Goal: Task Accomplishment & Management: Use online tool/utility

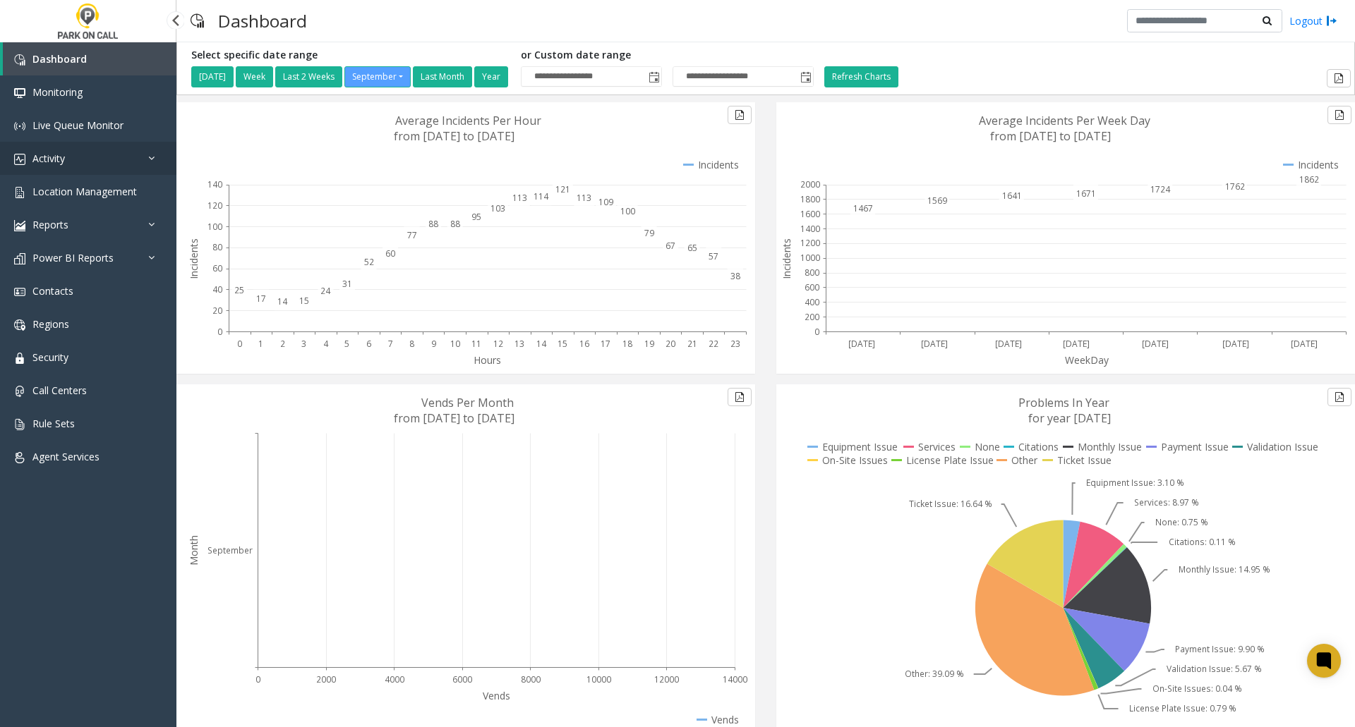
click at [149, 156] on icon at bounding box center [155, 158] width 14 height 10
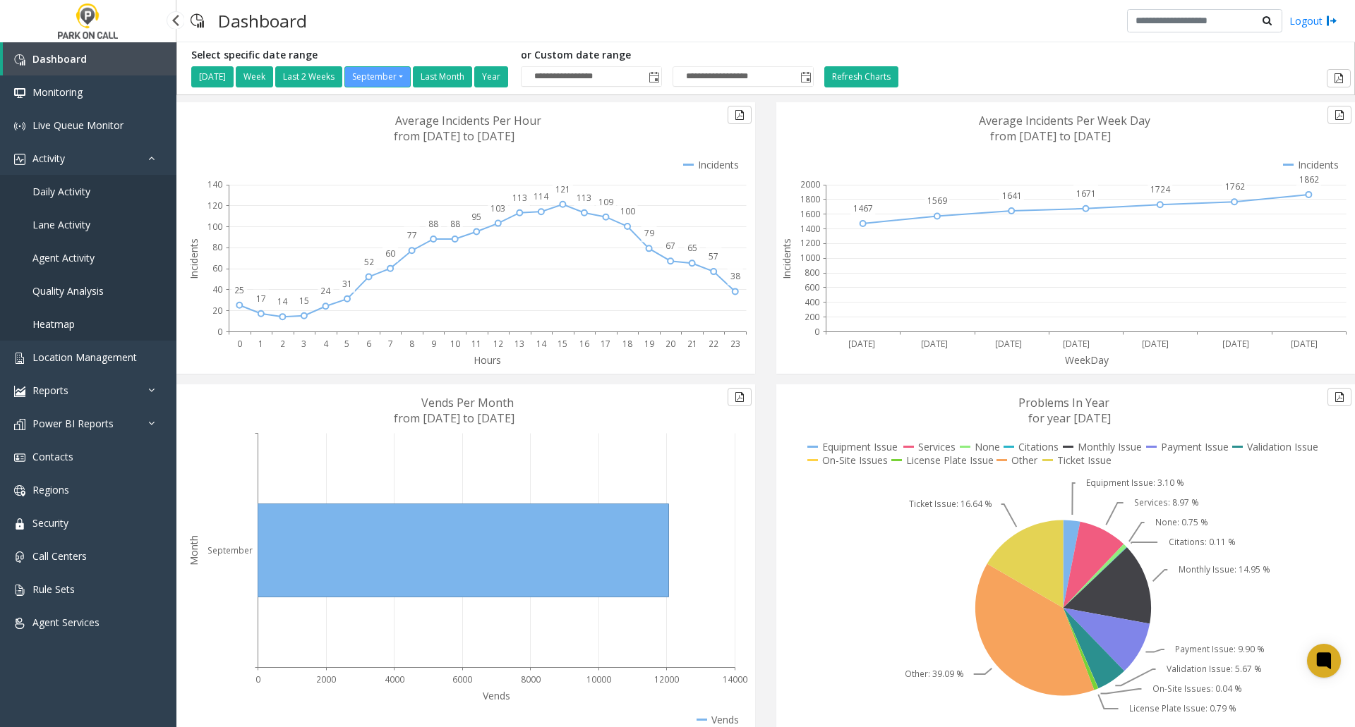
click at [66, 192] on span "Daily Activity" at bounding box center [61, 191] width 58 height 13
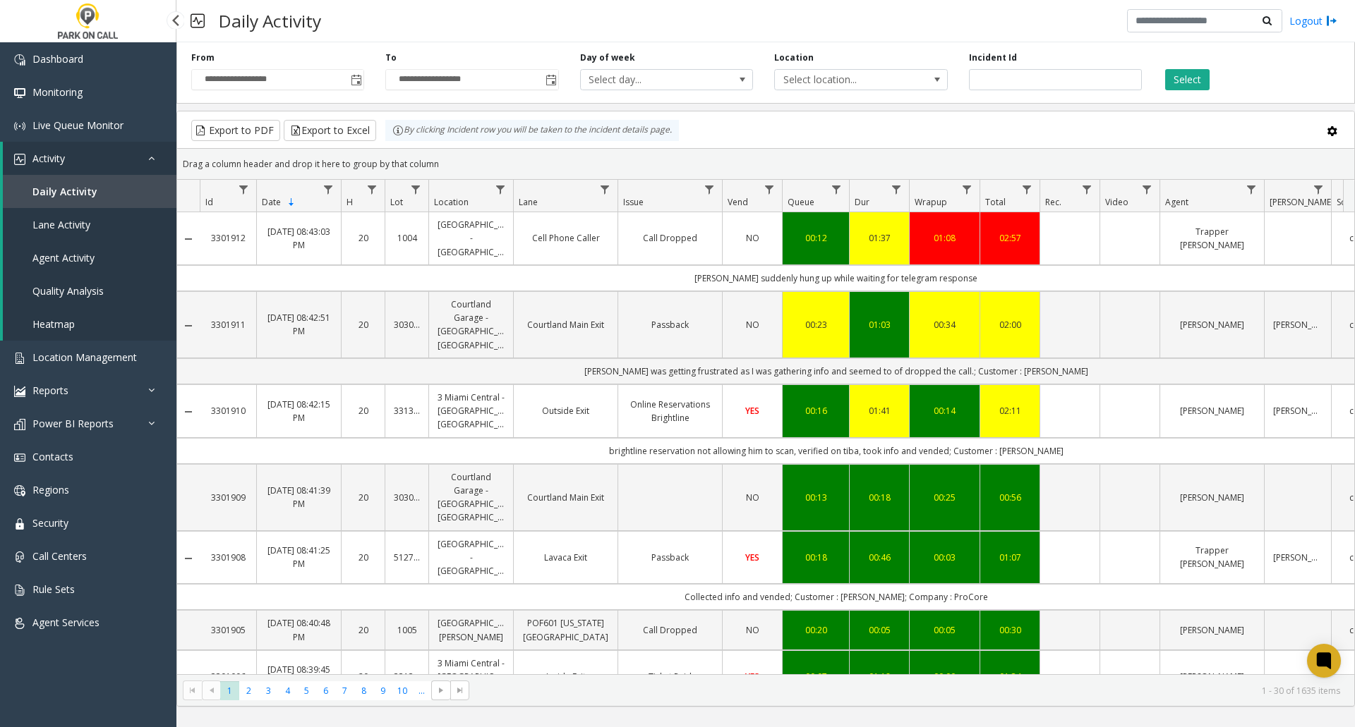
click at [68, 257] on span "Agent Activity" at bounding box center [63, 257] width 62 height 13
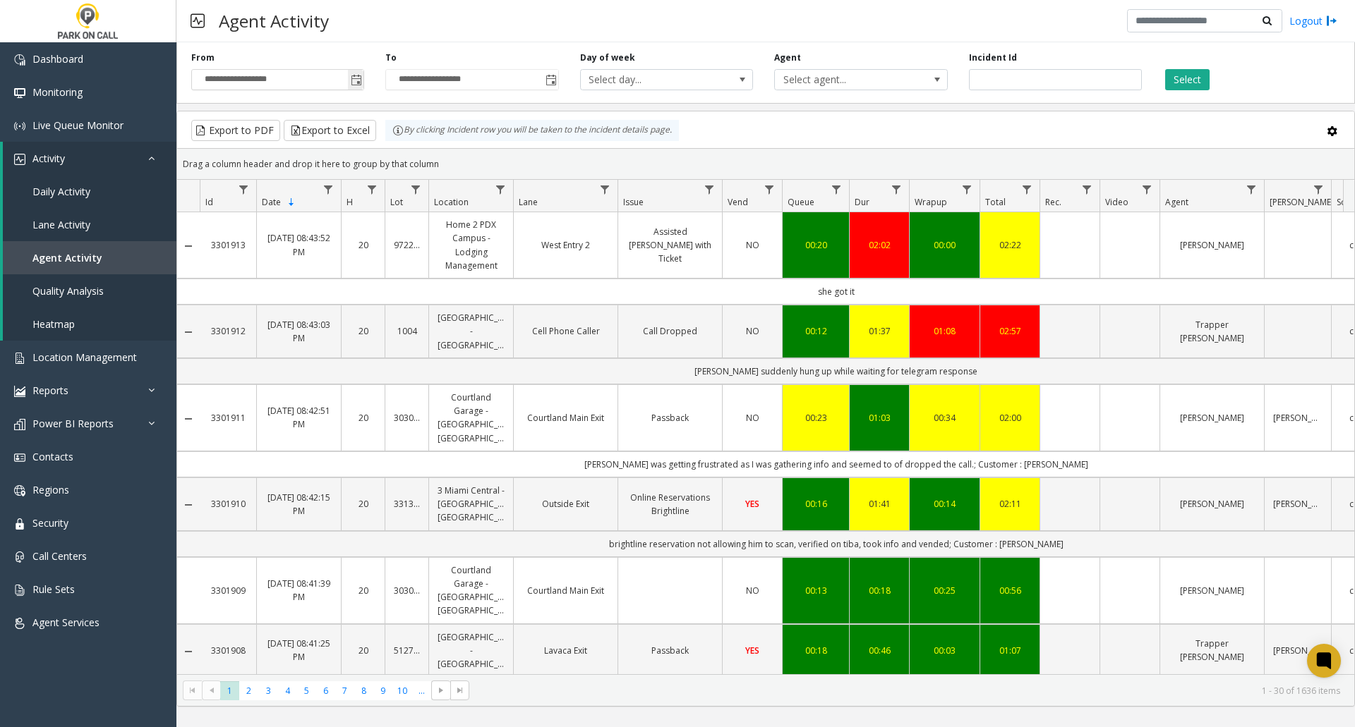
click at [355, 80] on span "Toggle popup" at bounding box center [356, 80] width 11 height 11
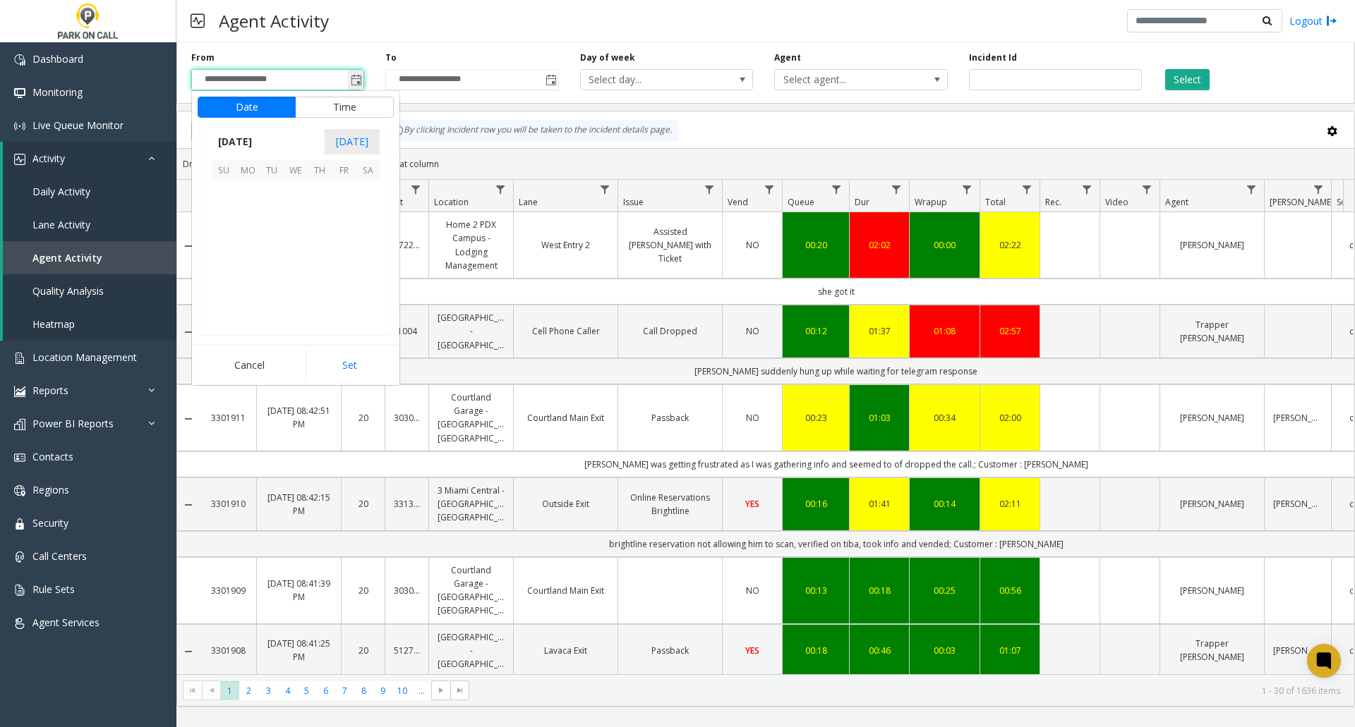
scroll to position [253235, 0]
click at [255, 140] on span "[DATE]" at bounding box center [235, 141] width 47 height 21
click at [325, 210] on span "Aug" at bounding box center [330, 206] width 34 height 34
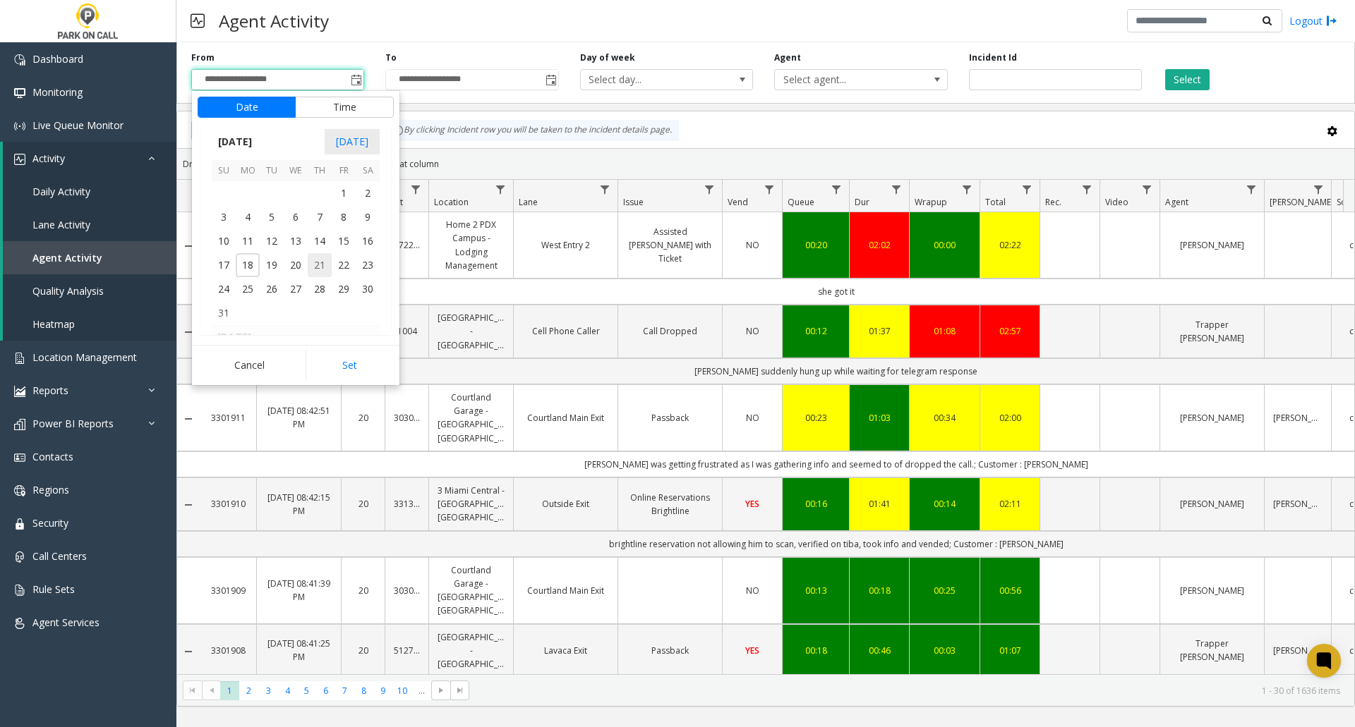
click at [319, 262] on span "21" at bounding box center [320, 265] width 24 height 24
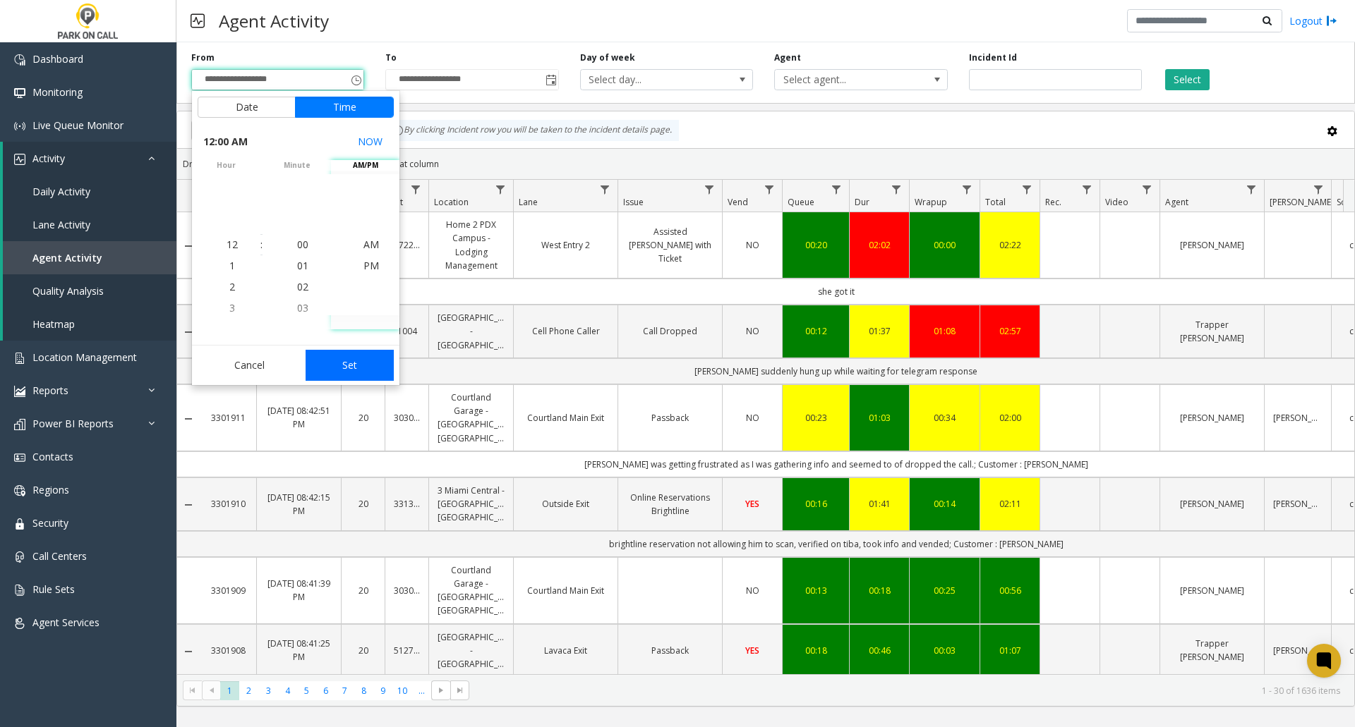
click at [346, 363] on button "Set" at bounding box center [350, 365] width 89 height 31
type input "**********"
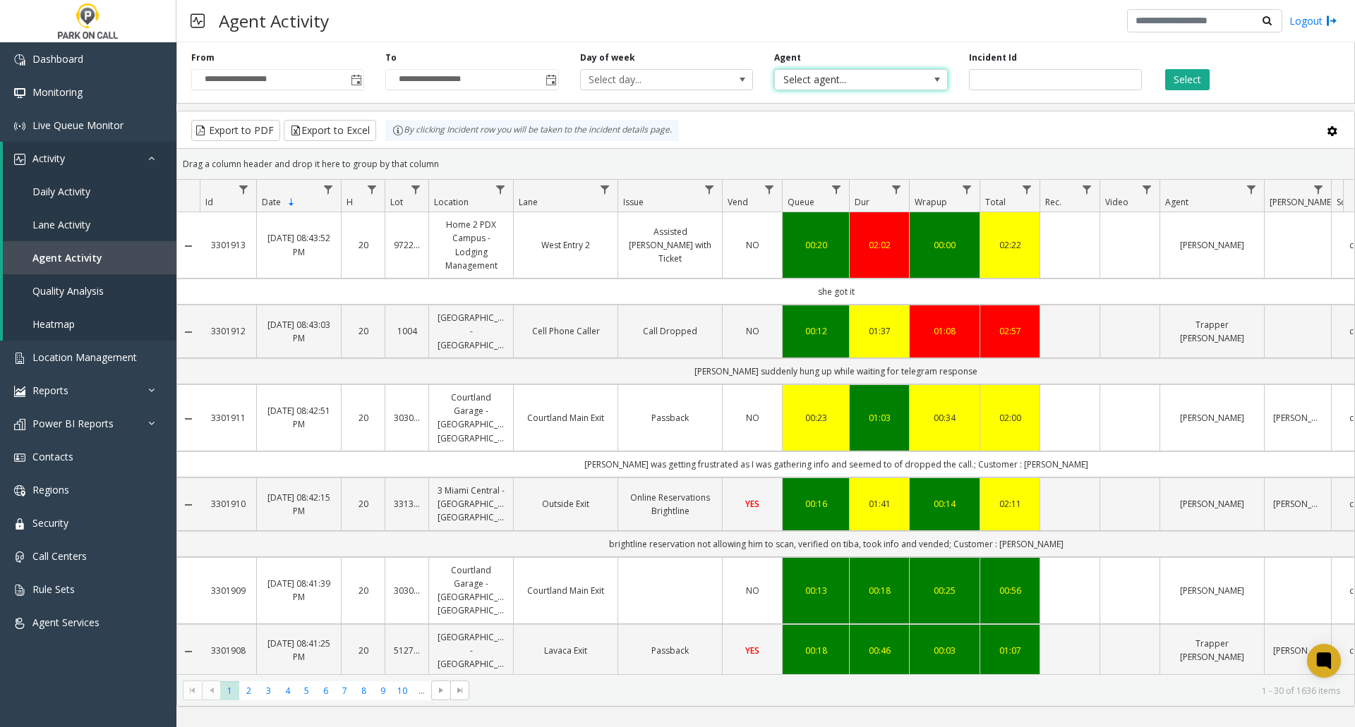
click at [911, 83] on span "Select agent..." at bounding box center [844, 80] width 138 height 20
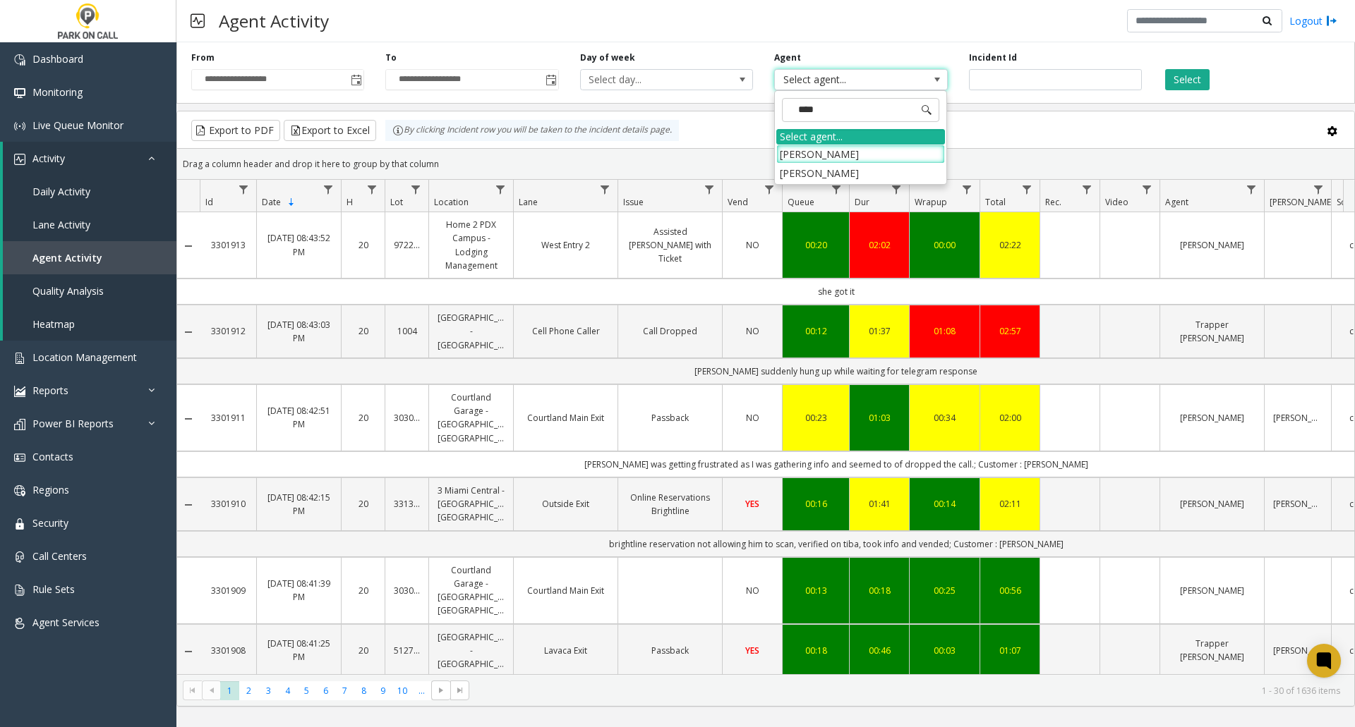
type input "*****"
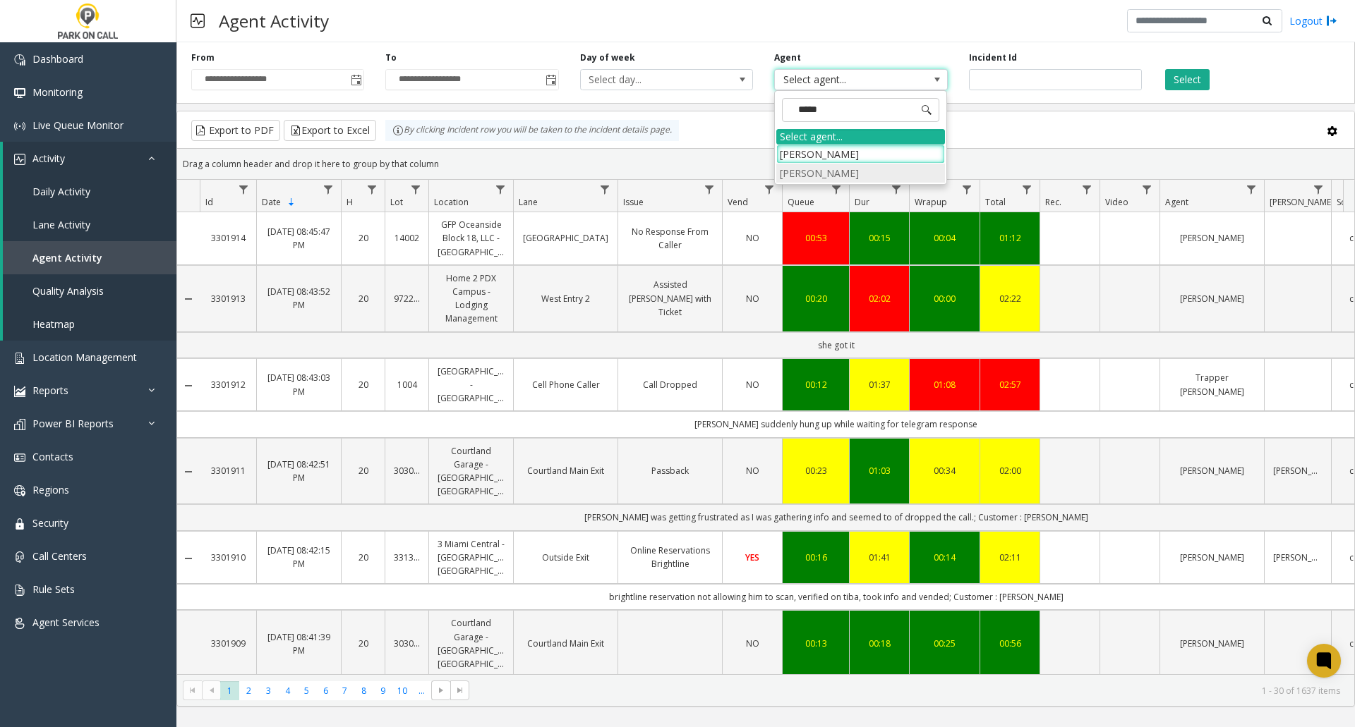
click at [864, 170] on li "[PERSON_NAME]" at bounding box center [860, 173] width 169 height 19
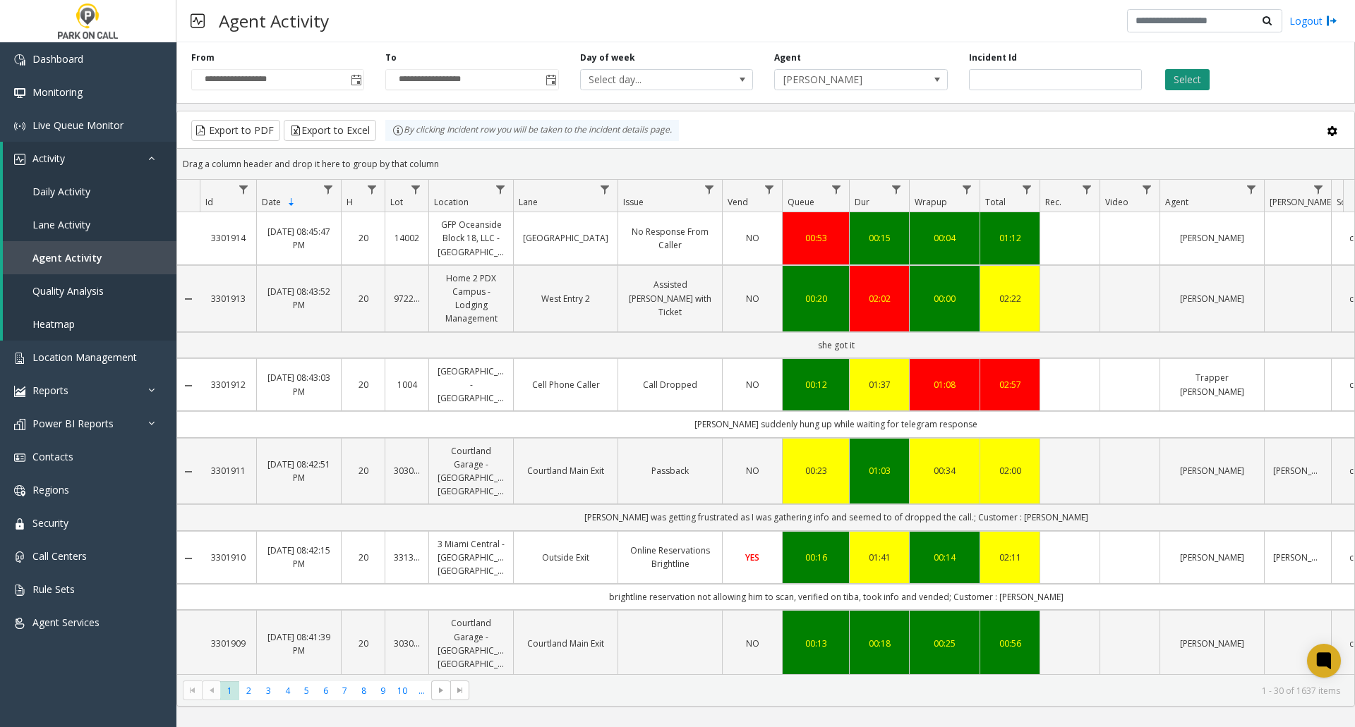
click at [1189, 74] on button "Select" at bounding box center [1187, 79] width 44 height 21
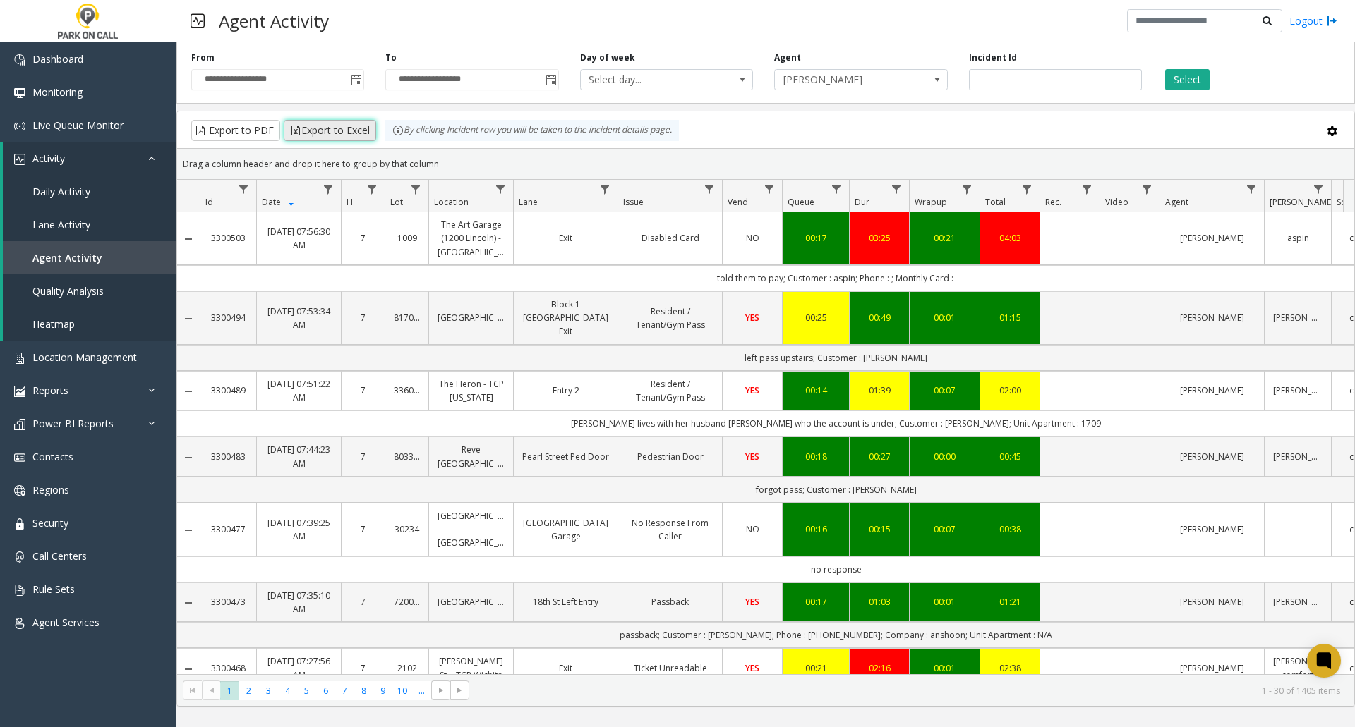
click at [334, 131] on button "Export to Excel" at bounding box center [330, 130] width 92 height 21
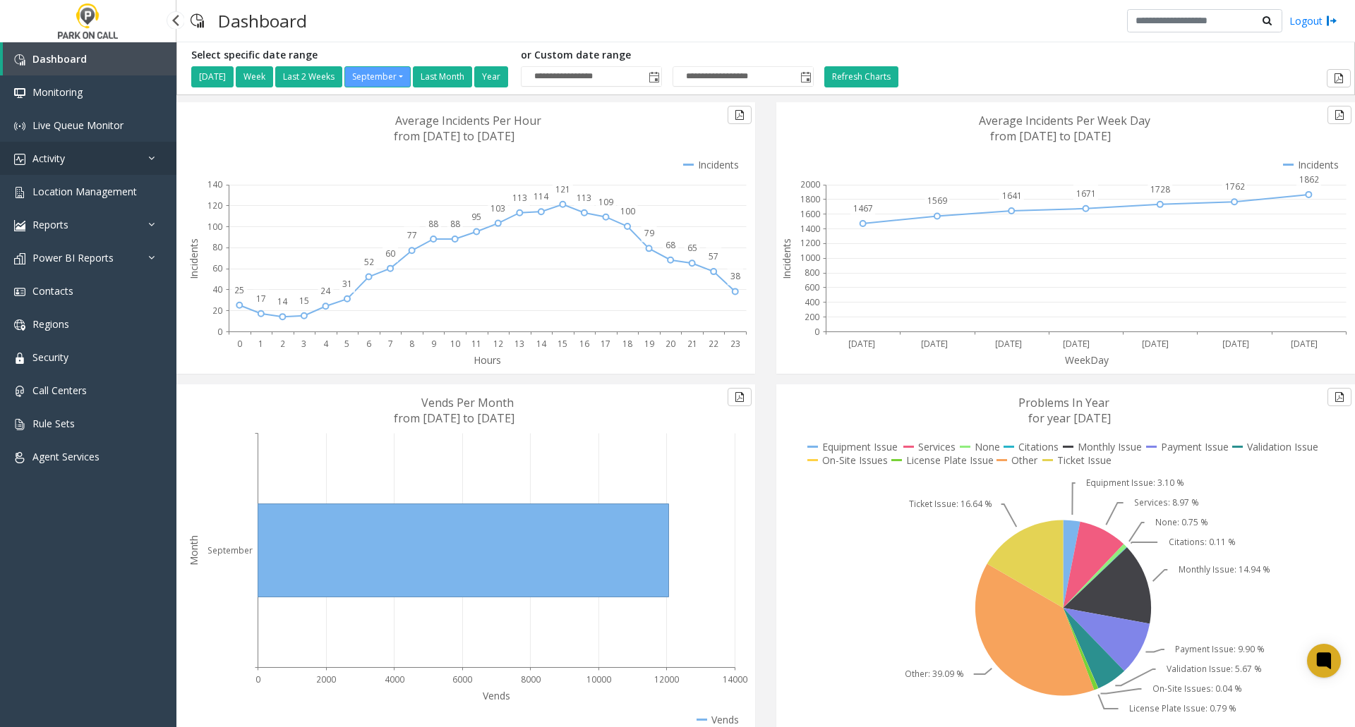
click at [52, 158] on span "Activity" at bounding box center [48, 158] width 32 height 13
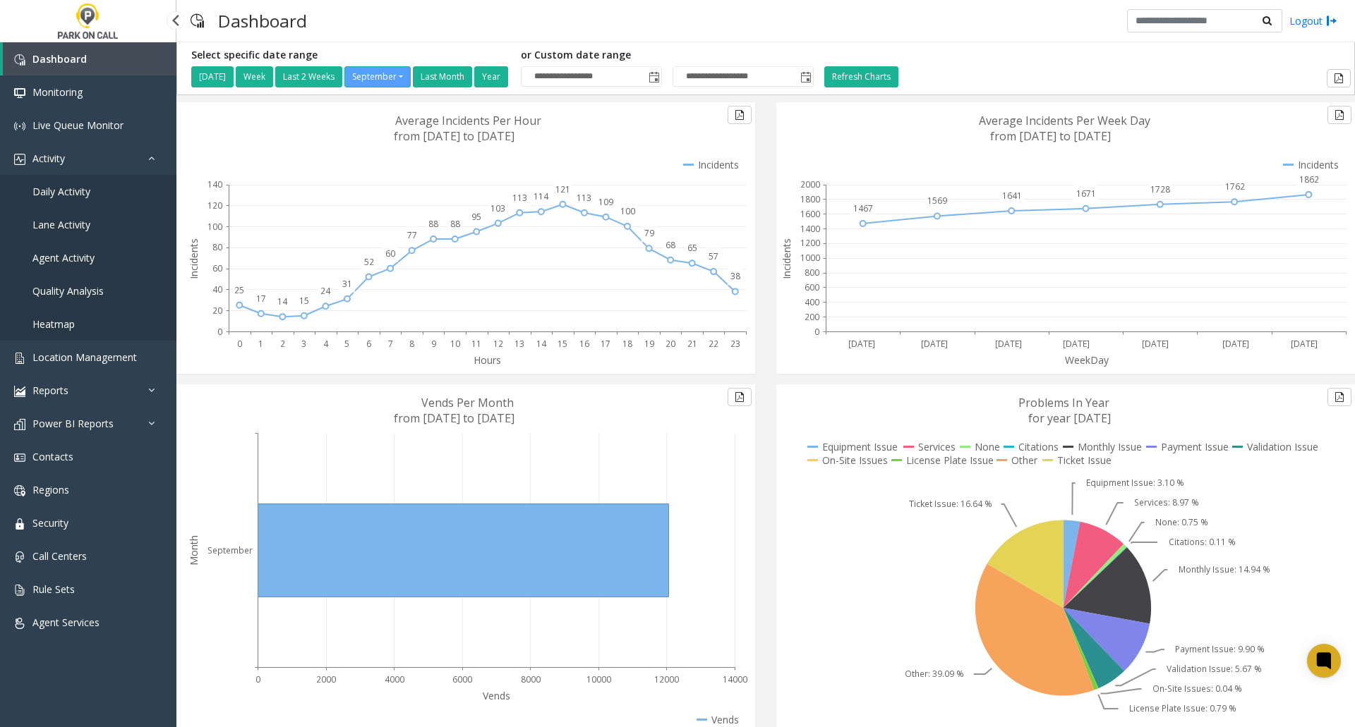
click at [77, 191] on span "Daily Activity" at bounding box center [61, 191] width 58 height 13
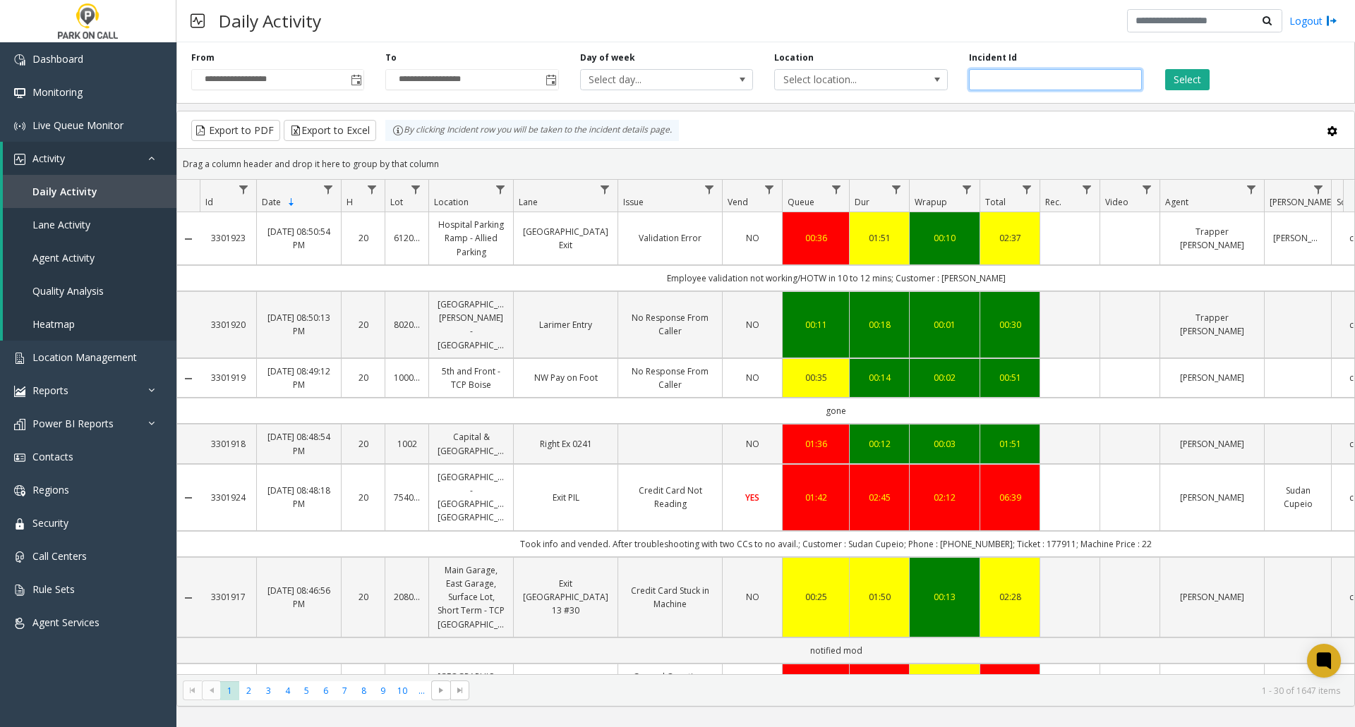
click at [1010, 80] on input "number" at bounding box center [1055, 79] width 173 height 21
paste input "*******"
type input "*******"
click at [1187, 80] on button "Select" at bounding box center [1187, 79] width 44 height 21
